Goal: Find specific page/section: Find specific page/section

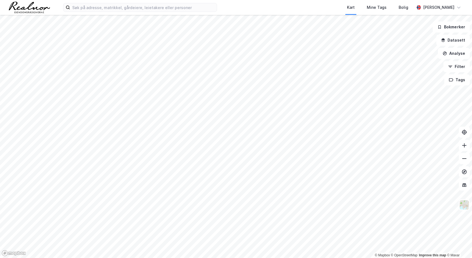
click at [89, 12] on div "Kart Mine Tags [PERSON_NAME] [PERSON_NAME]" at bounding box center [236, 7] width 472 height 15
click at [91, 9] on input at bounding box center [143, 7] width 147 height 8
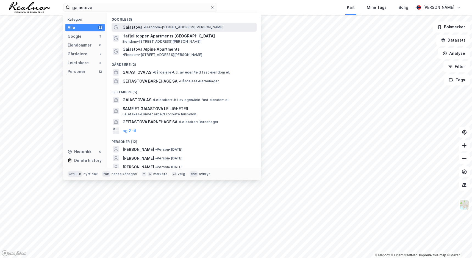
click at [145, 27] on span "•" at bounding box center [145, 27] width 2 height 4
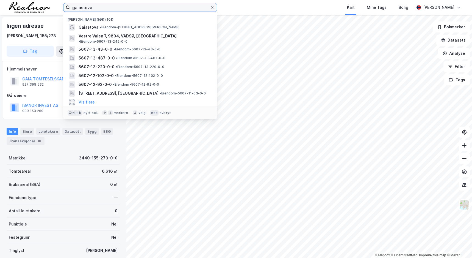
drag, startPoint x: 139, startPoint y: 9, endPoint x: 10, endPoint y: 10, distance: 129.5
click at [10, 10] on div "gaiastova Nylige søk (101) Gaiastova • Eiendom • [STREET_ADDRESS][PERSON_NAME][…" at bounding box center [236, 7] width 472 height 15
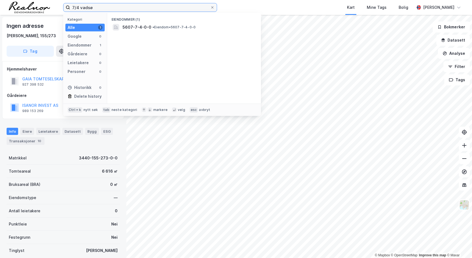
type input "7/4 vadsø"
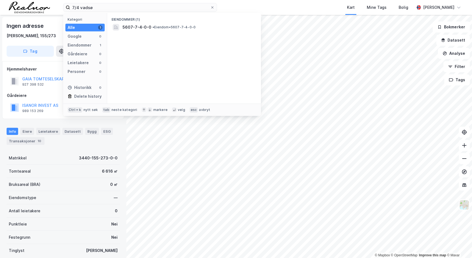
click at [187, 32] on div "Eiendommer (1) 5607-7-4-0-0 • Eiendom • 5607-7-4-0-0" at bounding box center [184, 58] width 154 height 90
click at [182, 27] on span "• Eiendom • 5607-7-4-0-0" at bounding box center [174, 27] width 43 height 4
